Goal: Information Seeking & Learning: Learn about a topic

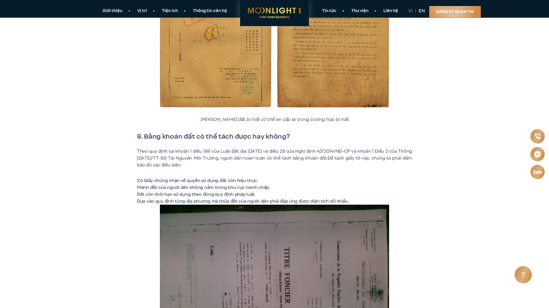
scroll to position [2036, 0]
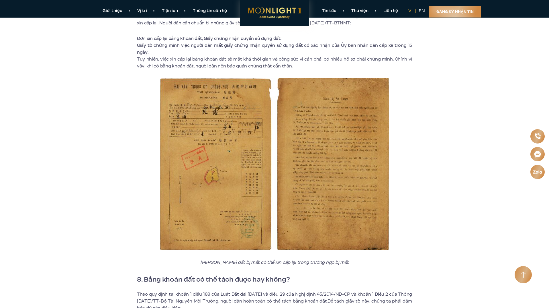
click at [328, 12] on link "Tin tức" at bounding box center [329, 11] width 29 height 6
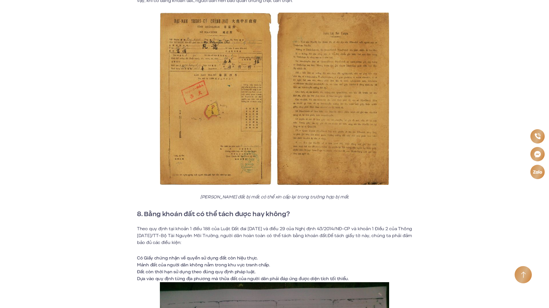
scroll to position [2266, 0]
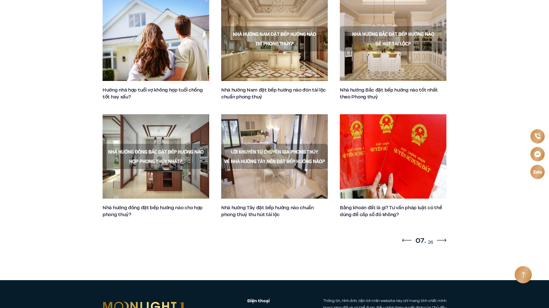
click at [440, 237] on div "Next slide" at bounding box center [441, 240] width 9 height 7
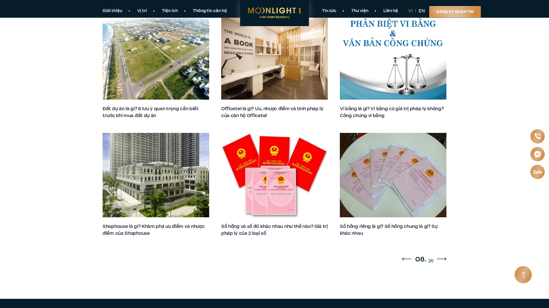
scroll to position [344, 0]
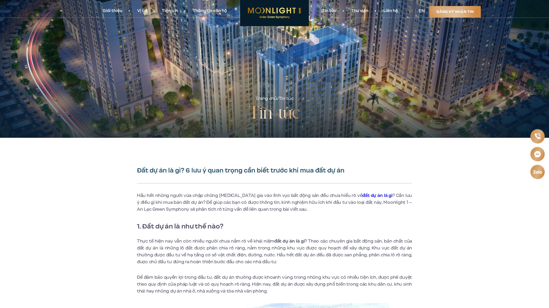
drag, startPoint x: 302, startPoint y: 69, endPoint x: 136, endPoint y: 169, distance: 193.6
click at [213, 205] on p "Hầu hết những người vừa chập chững tham gia vào lĩnh vực bất động sản đều chưa …" at bounding box center [274, 202] width 275 height 21
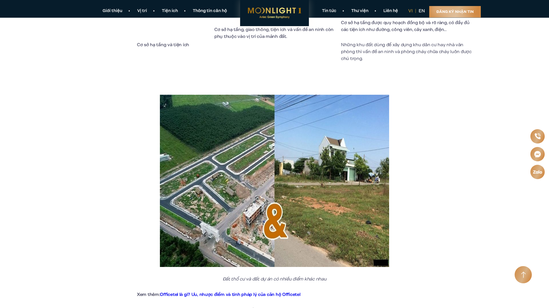
scroll to position [746, 0]
